Goal: Information Seeking & Learning: Learn about a topic

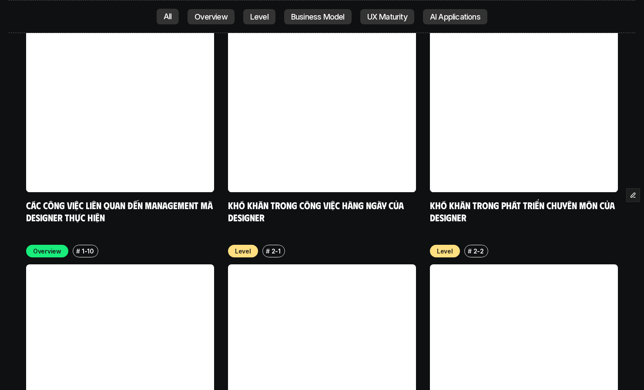
scroll to position [2637, 0]
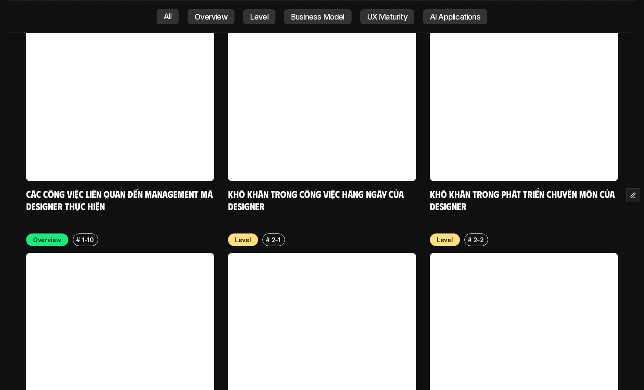
click at [215, 15] on p "Overview" at bounding box center [210, 16] width 33 height 9
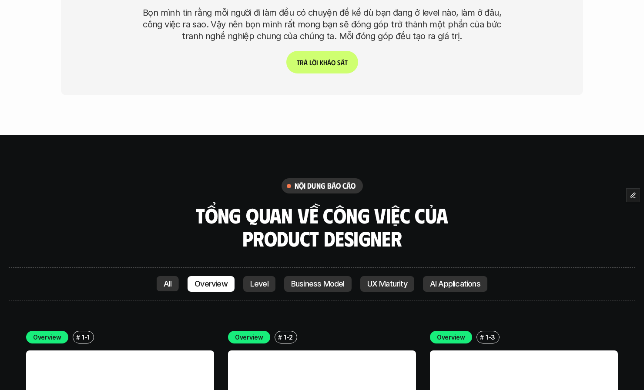
scroll to position [1631, 0]
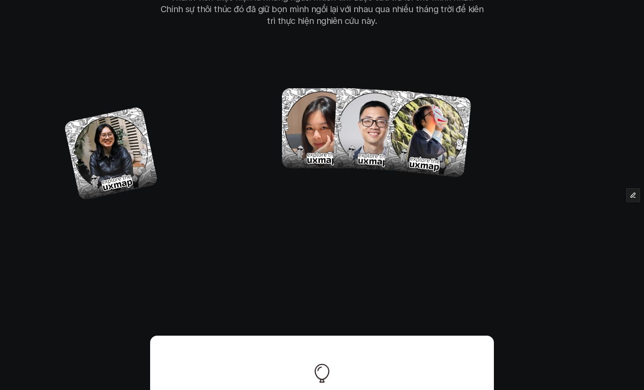
scroll to position [5096, 0]
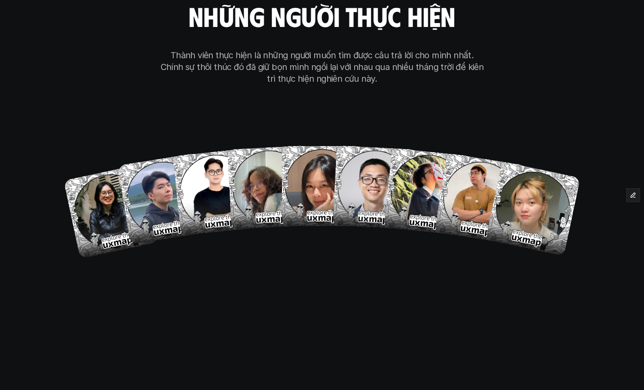
click at [282, 225] on div "our team những người thực hiện Thành viên thực hiện là những người muốn tìm đượ…" at bounding box center [321, 114] width 435 height 438
